Goal: Information Seeking & Learning: Find specific fact

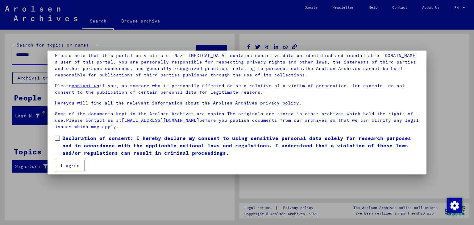
scroll to position [48, 0]
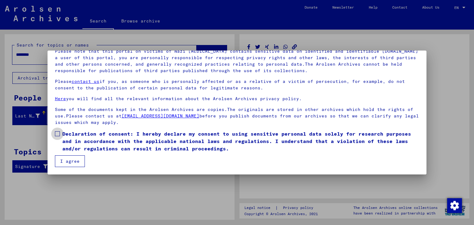
click at [58, 132] on span at bounding box center [57, 133] width 5 height 5
click at [65, 161] on button "I agree" at bounding box center [70, 162] width 30 height 12
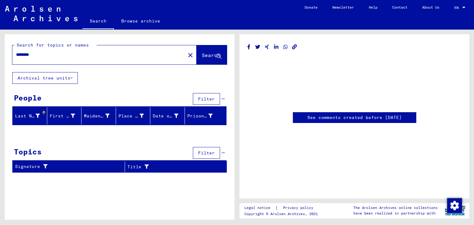
click at [38, 141] on div "Search for topics or names ******** close Search Archival tree units People Fil…" at bounding box center [120, 106] width 230 height 144
click at [207, 52] on button "Search" at bounding box center [212, 54] width 30 height 19
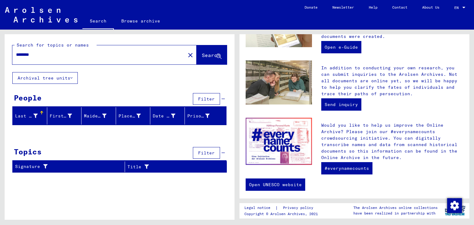
scroll to position [222, 0]
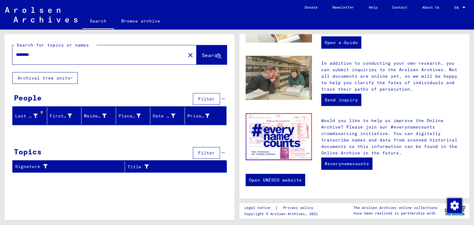
click at [202, 57] on span "Search" at bounding box center [211, 55] width 19 height 6
click at [204, 57] on span "Search" at bounding box center [211, 55] width 19 height 6
click at [40, 134] on div at bounding box center [120, 134] width 230 height 8
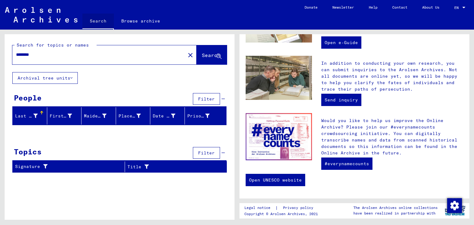
click at [98, 20] on link "Search" at bounding box center [97, 22] width 31 height 16
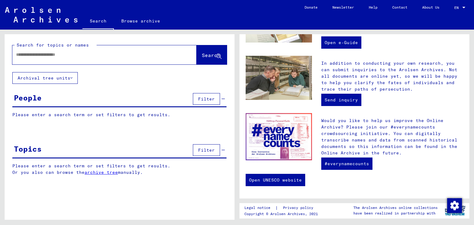
click at [33, 52] on input "text" at bounding box center [97, 55] width 162 height 6
click at [52, 55] on input "text" at bounding box center [97, 55] width 162 height 6
paste input "**********"
type input "**********"
click at [202, 55] on span "Search" at bounding box center [211, 55] width 19 height 6
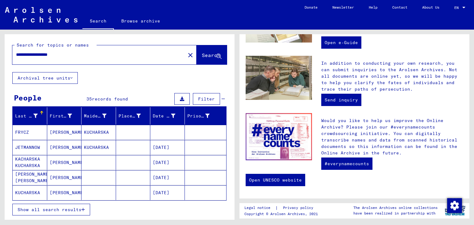
click at [26, 130] on mat-cell "FRYCZ" at bounding box center [30, 132] width 35 height 15
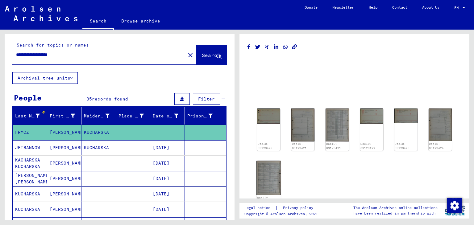
click at [266, 171] on img at bounding box center [268, 178] width 24 height 34
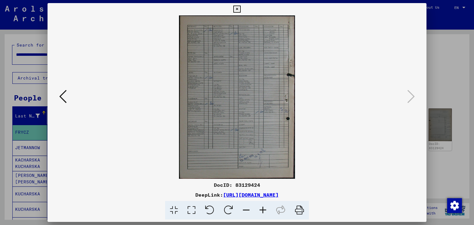
click at [266, 171] on img at bounding box center [237, 97] width 337 height 164
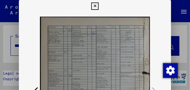
drag, startPoint x: 189, startPoint y: 24, endPoint x: 185, endPoint y: 32, distance: 8.7
click at [185, 32] on div at bounding box center [95, 45] width 190 height 90
